Goal: Transaction & Acquisition: Purchase product/service

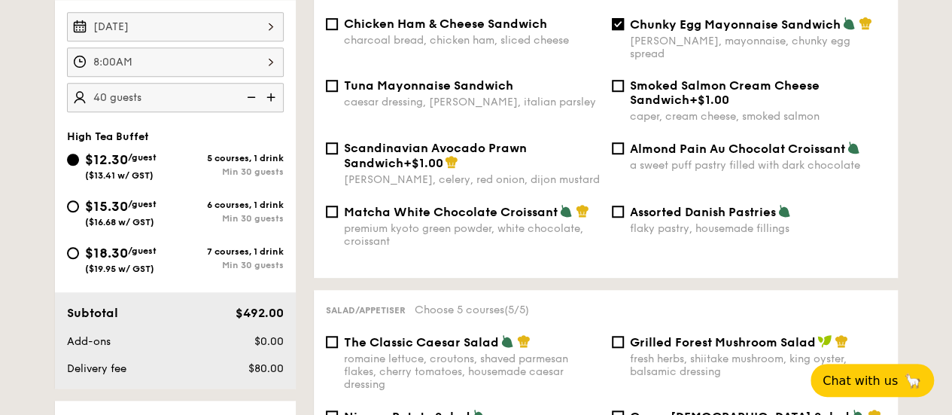
scroll to position [452, 0]
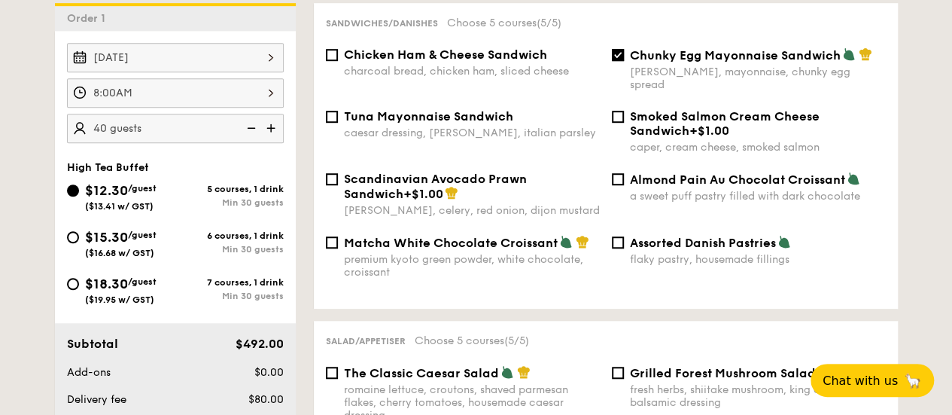
click at [345, 241] on span "Matcha White Chocolate Croissant" at bounding box center [451, 243] width 214 height 14
click at [338, 241] on input "Matcha White Chocolate Croissant premium kyoto green powder, white chocolate, c…" at bounding box center [332, 242] width 12 height 12
checkbox input "true"
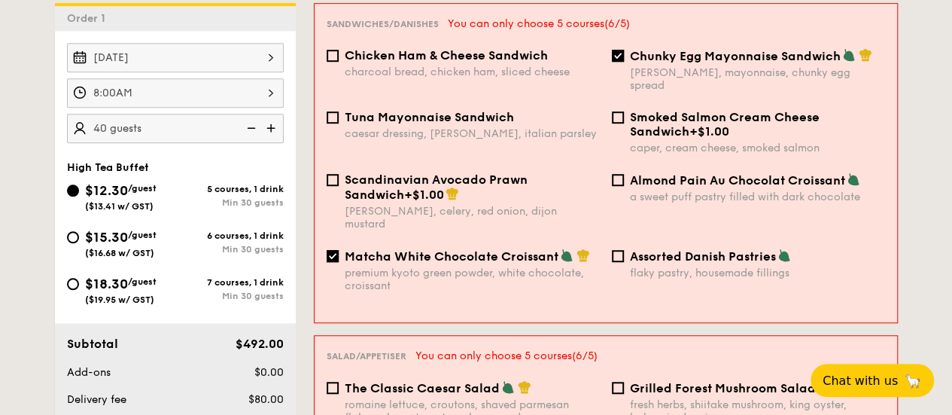
click at [630, 121] on span "Smoked Salmon Cream Cheese Sandwich" at bounding box center [725, 124] width 190 height 29
click at [624, 121] on input "Smoked Salmon Cream Cheese Sandwich +$1.00 caper, cream cheese, smoked salmon" at bounding box center [618, 117] width 12 height 12
checkbox input "true"
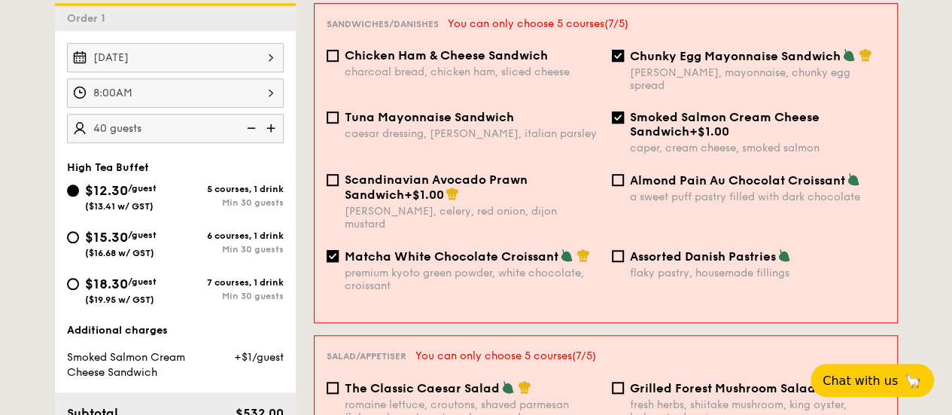
click at [342, 181] on div "Scandinavian Avocado Prawn Sandwich +$1.00 [PERSON_NAME], celery, red onion, di…" at bounding box center [463, 201] width 285 height 58
click at [331, 178] on input "Scandinavian Avocado Prawn Sandwich +$1.00 [PERSON_NAME], celery, red onion, di…" at bounding box center [333, 180] width 12 height 12
checkbox input "true"
click at [620, 176] on input "Almond Pain Au Chocolat Croissant a sweet puff pastry filled with dark chocolate" at bounding box center [618, 180] width 12 height 12
checkbox input "true"
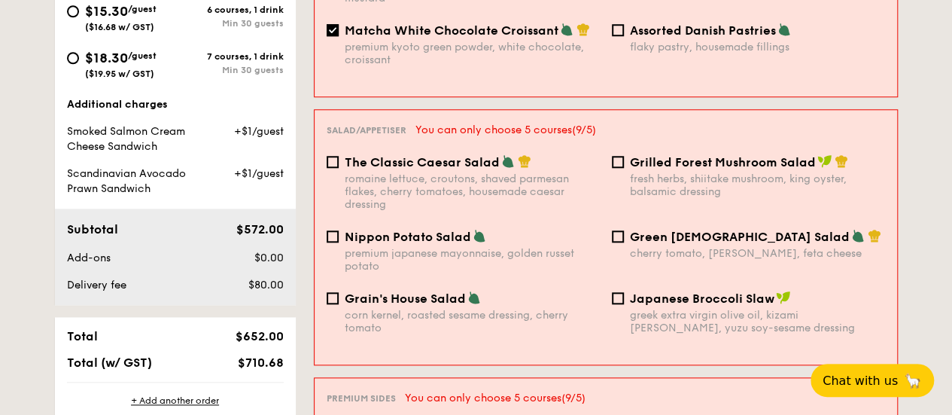
scroll to position [979, 0]
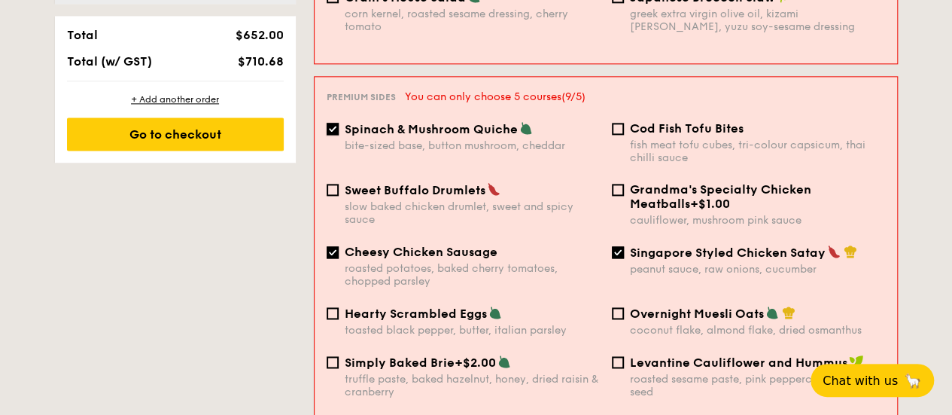
click at [336, 123] on input "Spinach & Mushroom Quiche bite-sized base, button mushroom, cheddar" at bounding box center [333, 129] width 12 height 12
checkbox input "false"
click at [330, 246] on input "Cheesy Chicken Sausage roasted potatoes, baked cherry tomatoes, chopped parsley" at bounding box center [333, 252] width 12 height 12
checkbox input "false"
click at [619, 247] on input "Singapore Styled Chicken Satay peanut sauce, raw onions, cucumber" at bounding box center [618, 252] width 12 height 12
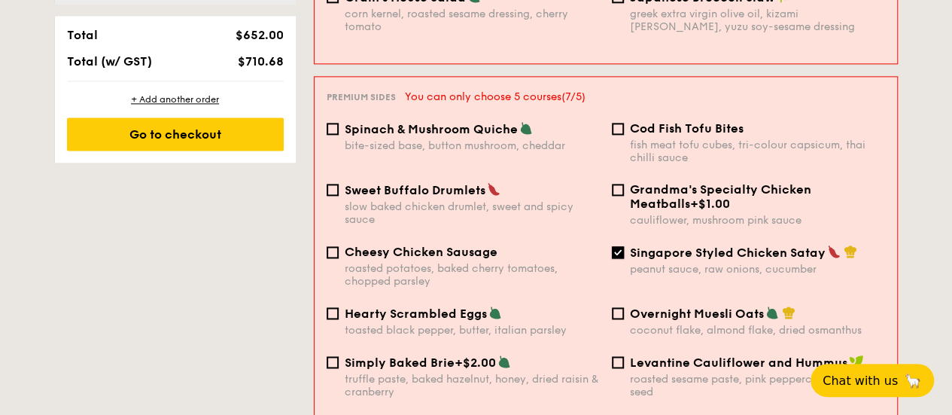
checkbox input "false"
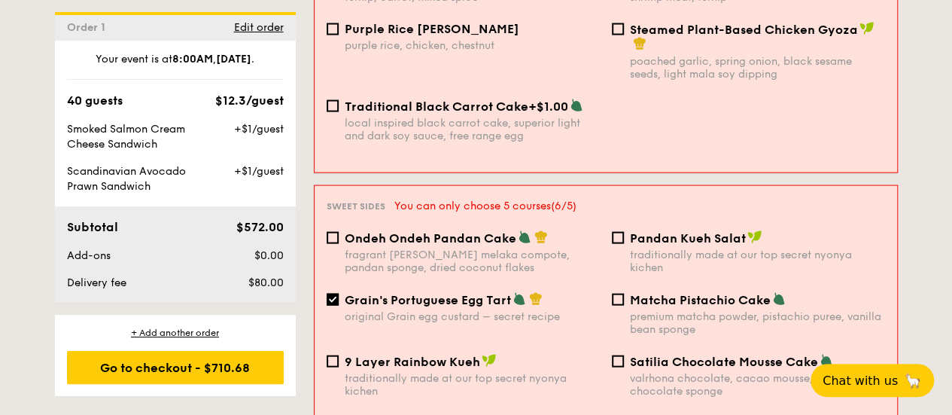
scroll to position [1581, 0]
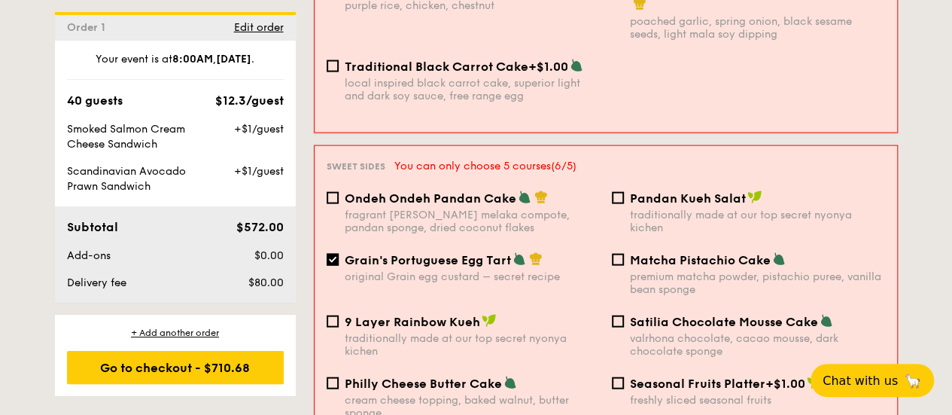
click at [342, 255] on div "Grain's Portuguese Egg Tart original Grain egg custard – secret recipe" at bounding box center [463, 267] width 285 height 31
click at [334, 256] on input "Grain's Portuguese Egg Tart original Grain egg custard – secret recipe" at bounding box center [333, 260] width 12 height 12
checkbox input "false"
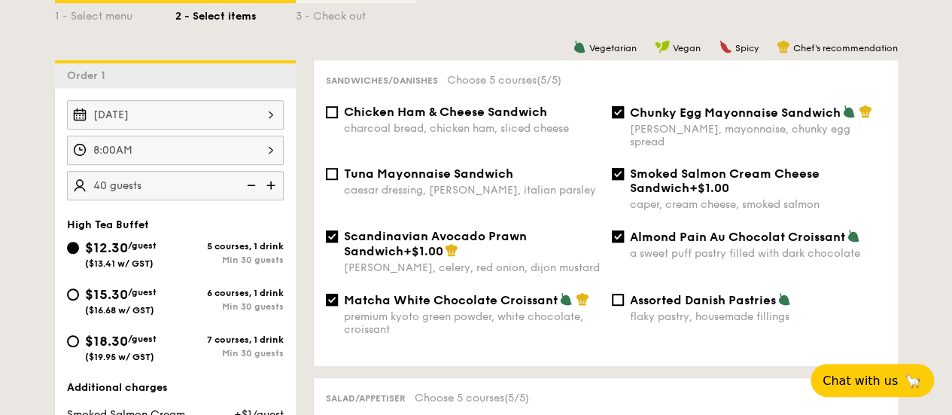
scroll to position [448, 0]
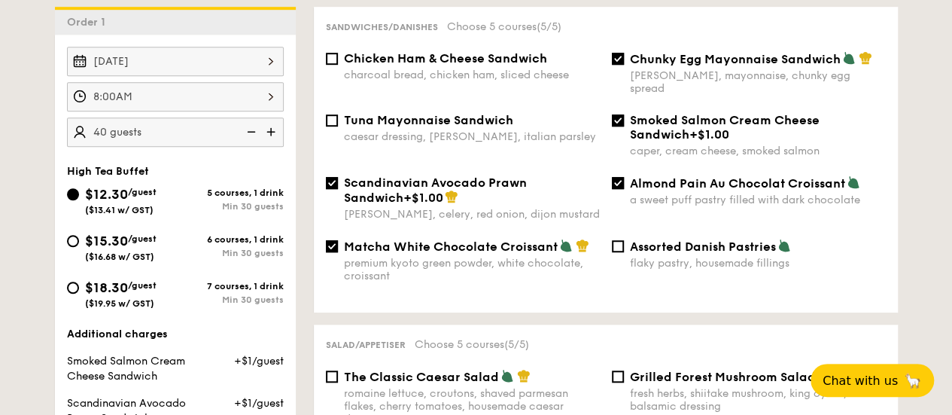
click at [622, 84] on label "Chunky Egg Mayonnaise Sandwich dijon mustard, mayonnaise, chunky egg spread" at bounding box center [749, 88] width 274 height 14
click at [622, 65] on input "Chunky Egg Mayonnaise Sandwich dijon mustard, mayonnaise, chunky egg spread" at bounding box center [618, 59] width 12 height 12
checkbox input "false"
click at [337, 254] on div "Matcha White Chocolate Croissant premium kyoto green powder, white chocolate, c…" at bounding box center [463, 261] width 286 height 44
click at [328, 184] on input "Scandinavian Avocado Prawn Sandwich +$1.00 [PERSON_NAME], celery, red onion, di…" at bounding box center [332, 183] width 12 height 12
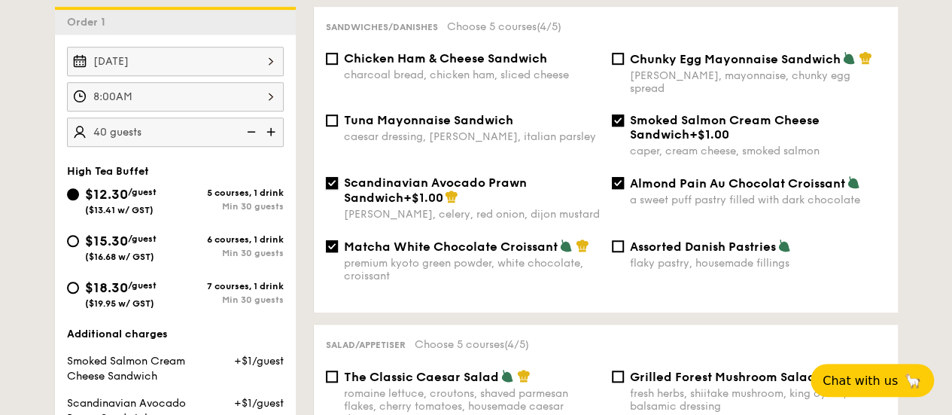
checkbox input "false"
click at [334, 248] on input "Matcha White Chocolate Croissant premium kyoto green powder, white chocolate, c…" at bounding box center [332, 246] width 12 height 12
checkbox input "false"
click at [626, 120] on div "Smoked Salmon Cream Cheese Sandwich +$1.00 caper, cream cheese, smoked salmon" at bounding box center [749, 135] width 286 height 44
click at [614, 183] on input "Almond Pain Au Chocolat Croissant a sweet puff pastry filled with dark chocolate" at bounding box center [618, 183] width 12 height 12
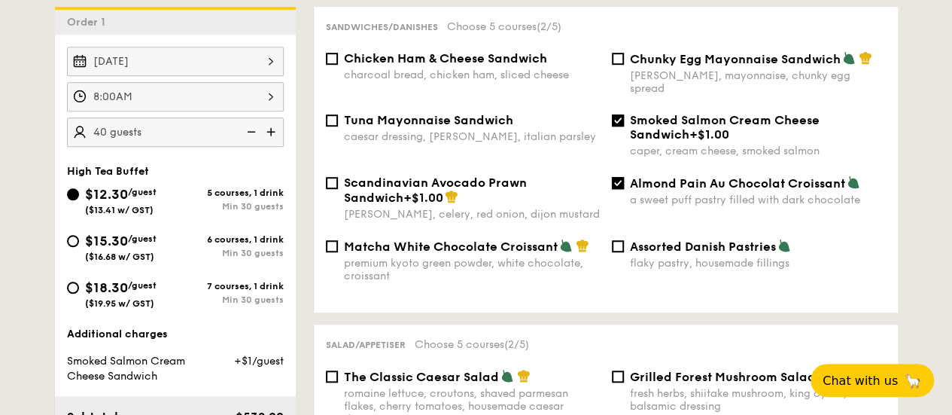
checkbox input "false"
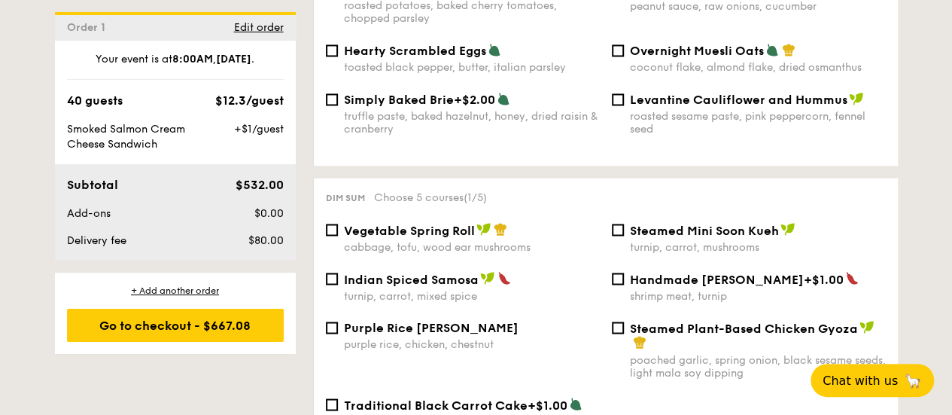
scroll to position [1201, 0]
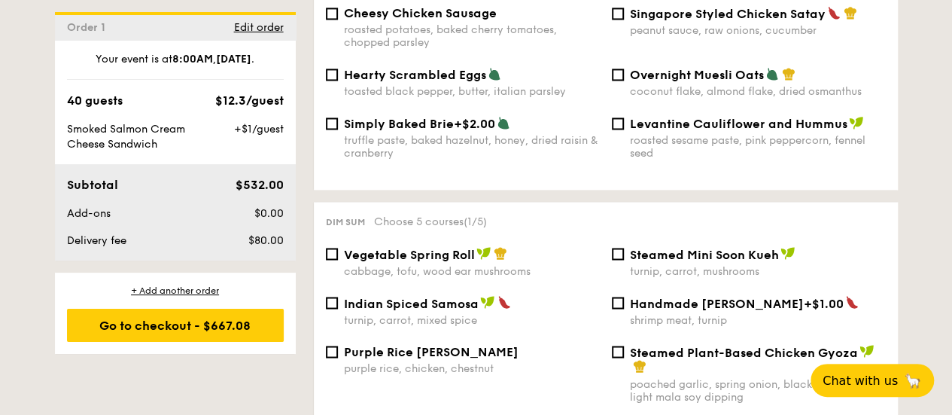
click at [355, 131] on span "Simply Baked Brie" at bounding box center [399, 124] width 110 height 14
click at [338, 129] on input "Simply Baked Brie +$2.00 truffle paste, baked hazelnut, honey, dried raisin & c…" at bounding box center [332, 123] width 12 height 12
checkbox input "true"
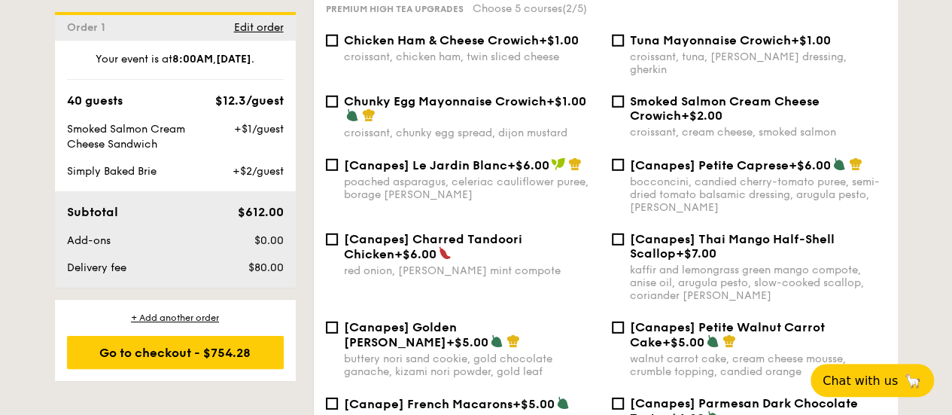
scroll to position [2104, 0]
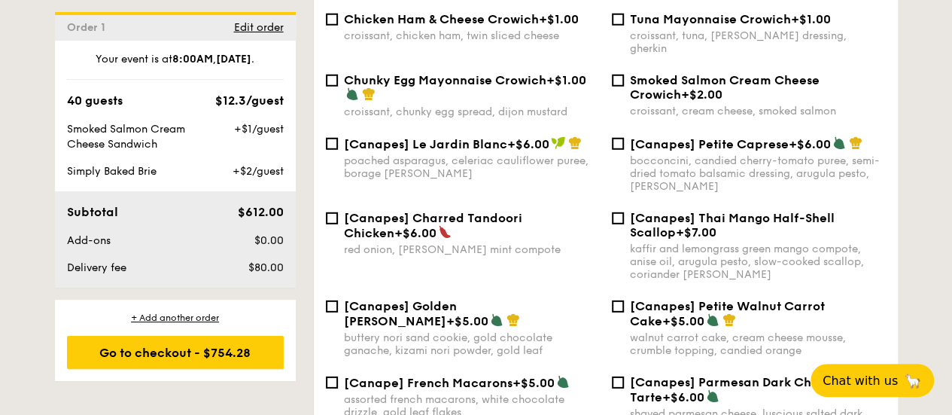
click at [623, 220] on div "[Canapes] Thai Mango Half-Shell Scallop +$7.00 kaffir and lemongrass green mang…" at bounding box center [749, 246] width 286 height 70
click at [620, 220] on input "[Canapes] Thai Mango Half-Shell Scallop +$7.00 kaffir and lemongrass green mang…" at bounding box center [618, 218] width 12 height 12
checkbox input "true"
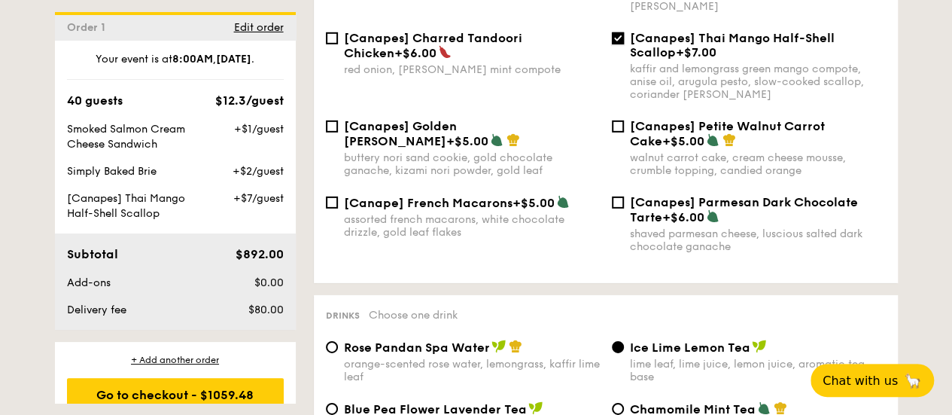
scroll to position [2179, 0]
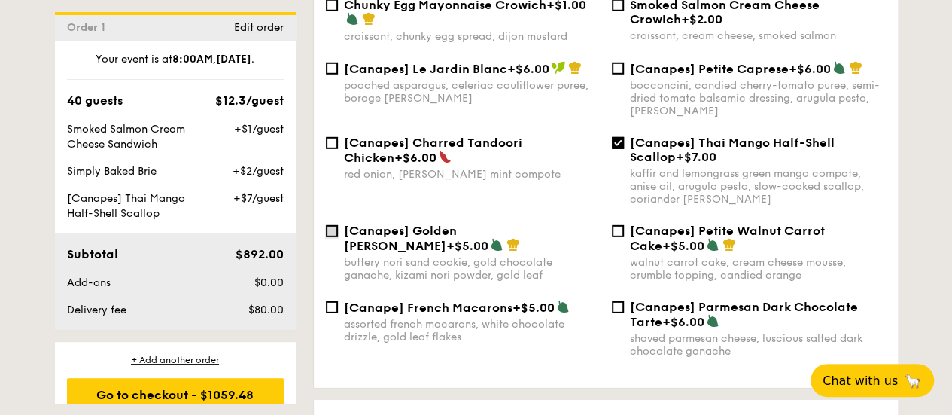
click at [330, 234] on input "[Canapes] Golden [PERSON_NAME] +$5.00 buttery nori sand cookie, gold chocolate …" at bounding box center [332, 231] width 12 height 12
checkbox input "true"
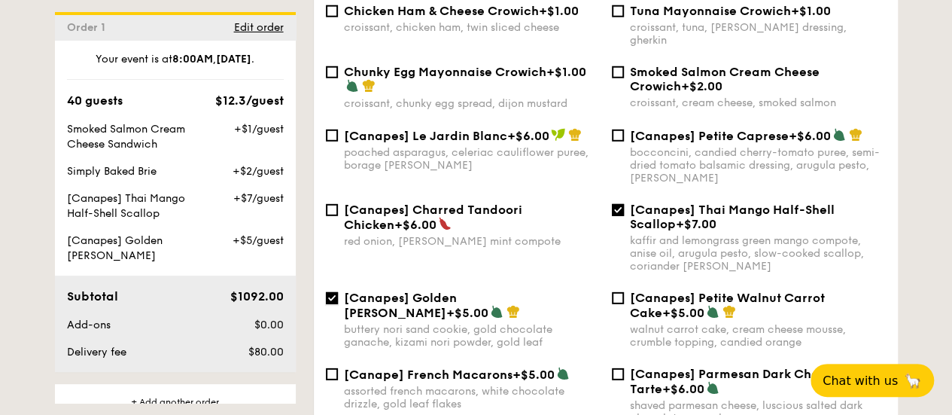
scroll to position [2029, 0]
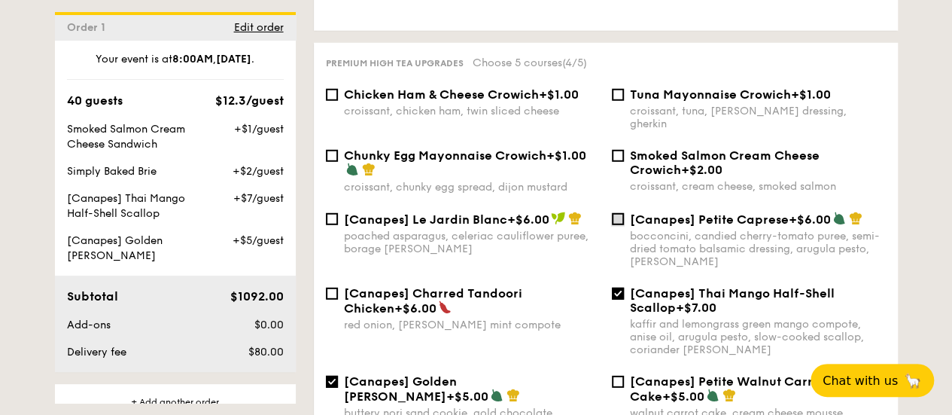
click at [620, 216] on input "[Canapes] Petite Caprese +$6.00 bocconcini, candied cherry-tomato puree, semi-d…" at bounding box center [618, 219] width 12 height 12
checkbox input "true"
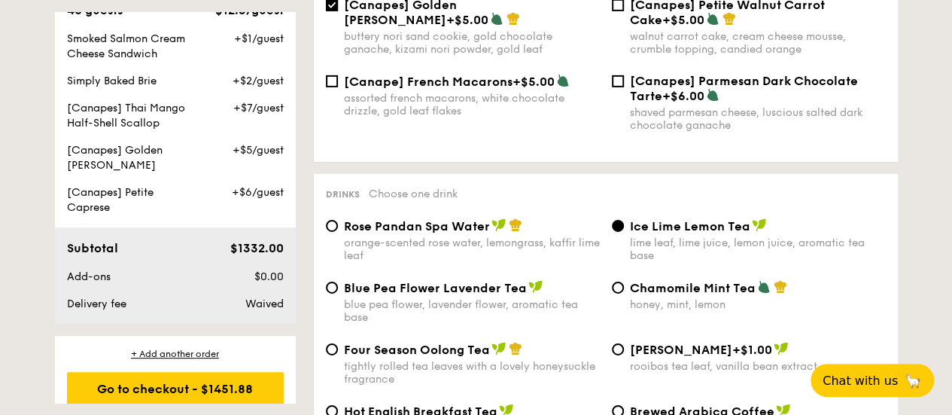
scroll to position [105, 0]
